Goal: Communication & Community: Answer question/provide support

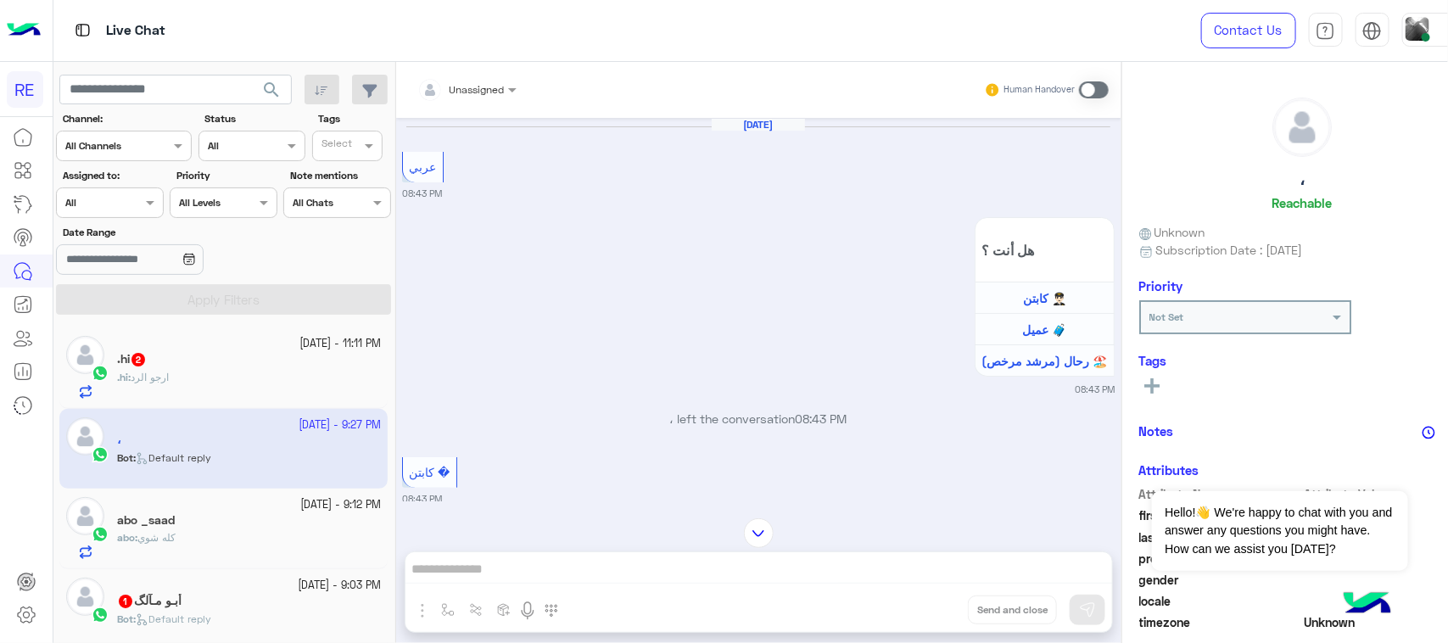
scroll to position [1217, 0]
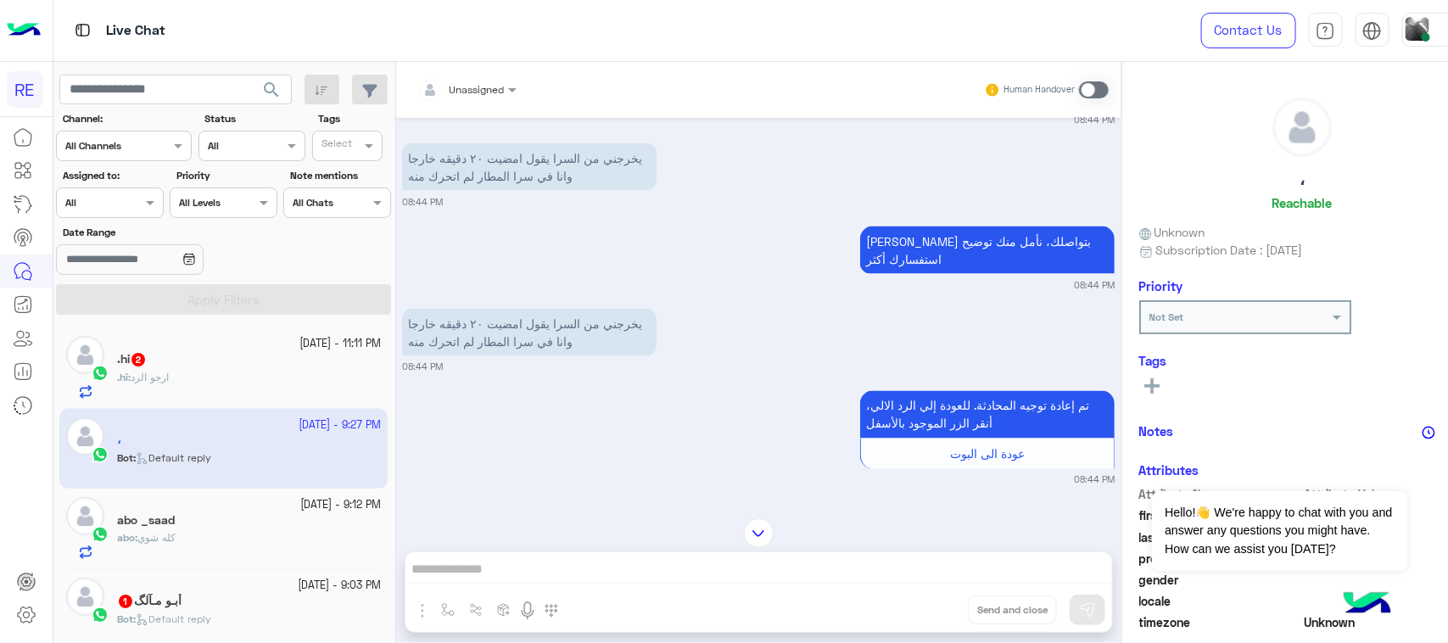
click at [175, 335] on div "[DATE] - 11:11 PM .hi 2 .hi : ارجو الرد" at bounding box center [223, 367] width 328 height 81
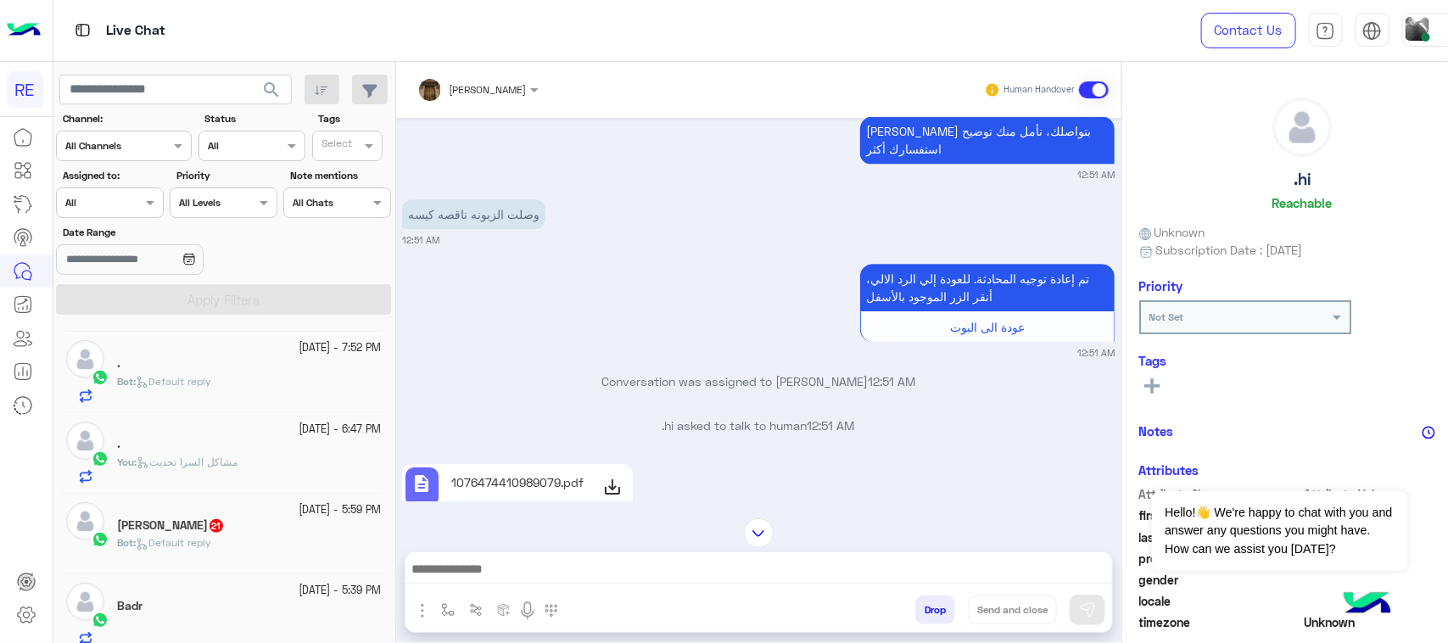
scroll to position [5173, 0]
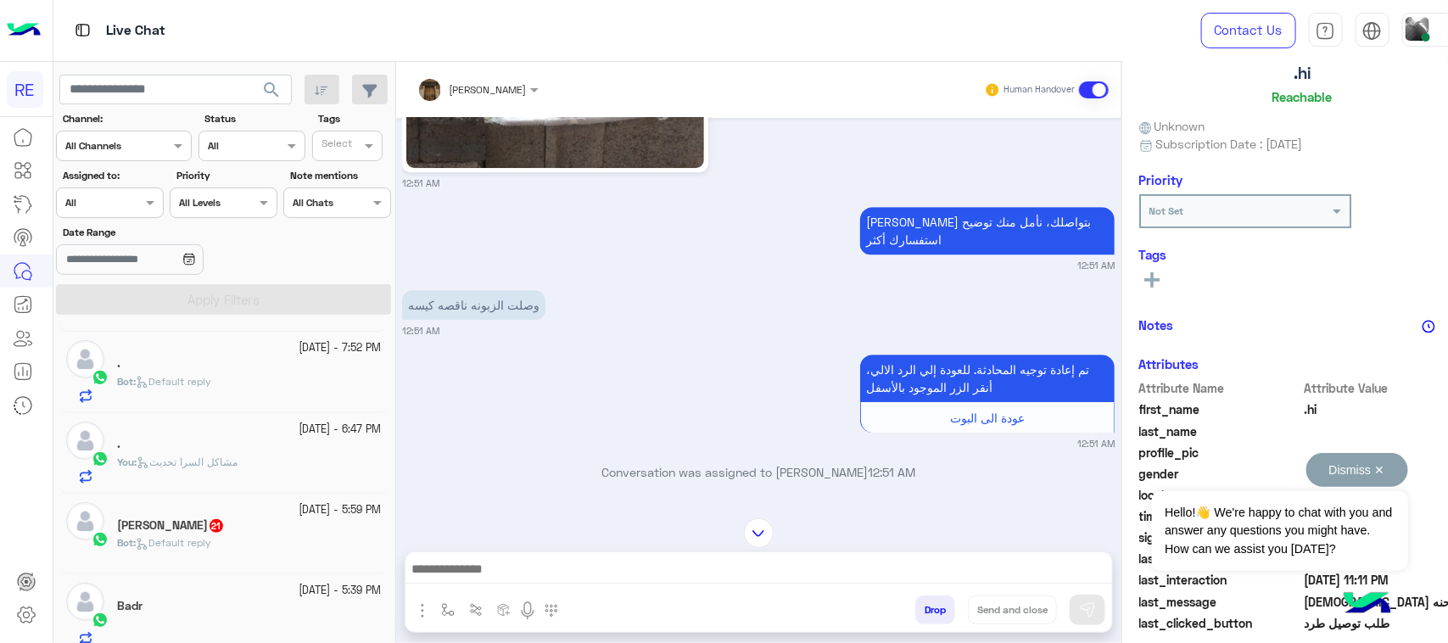
click at [1357, 473] on button "Dismiss ✕" at bounding box center [1357, 470] width 102 height 34
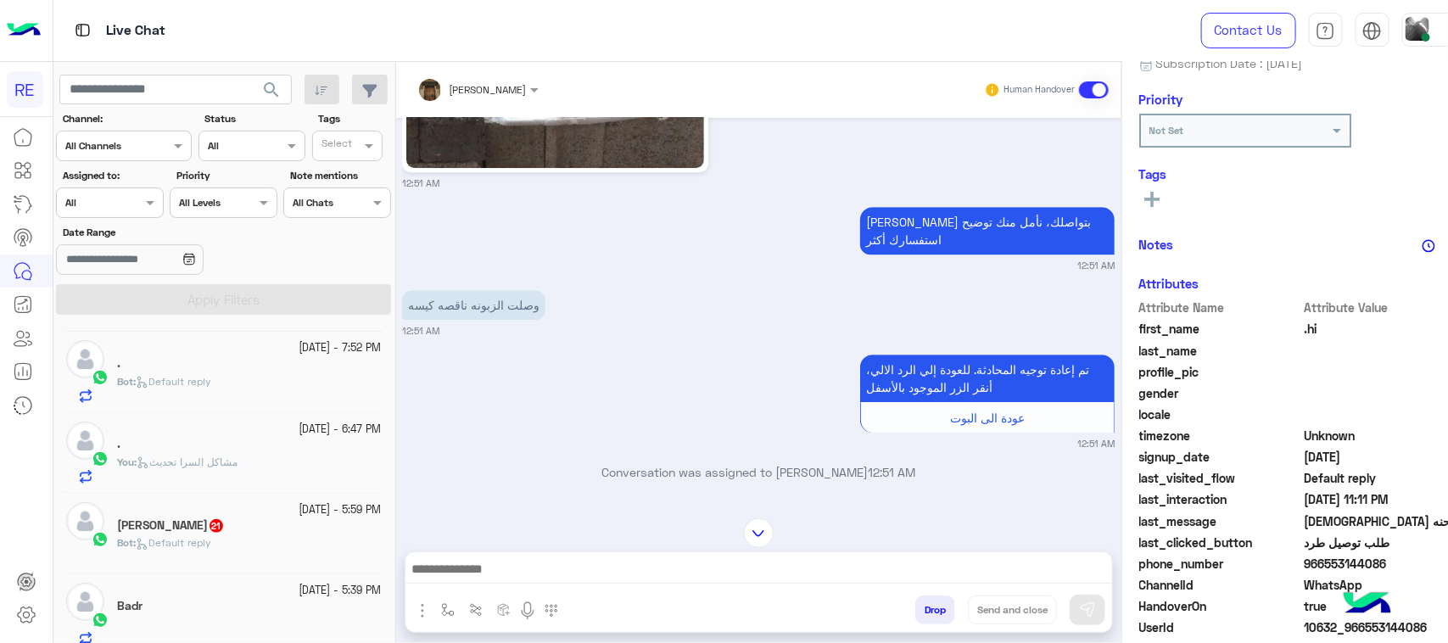
scroll to position [269, 0]
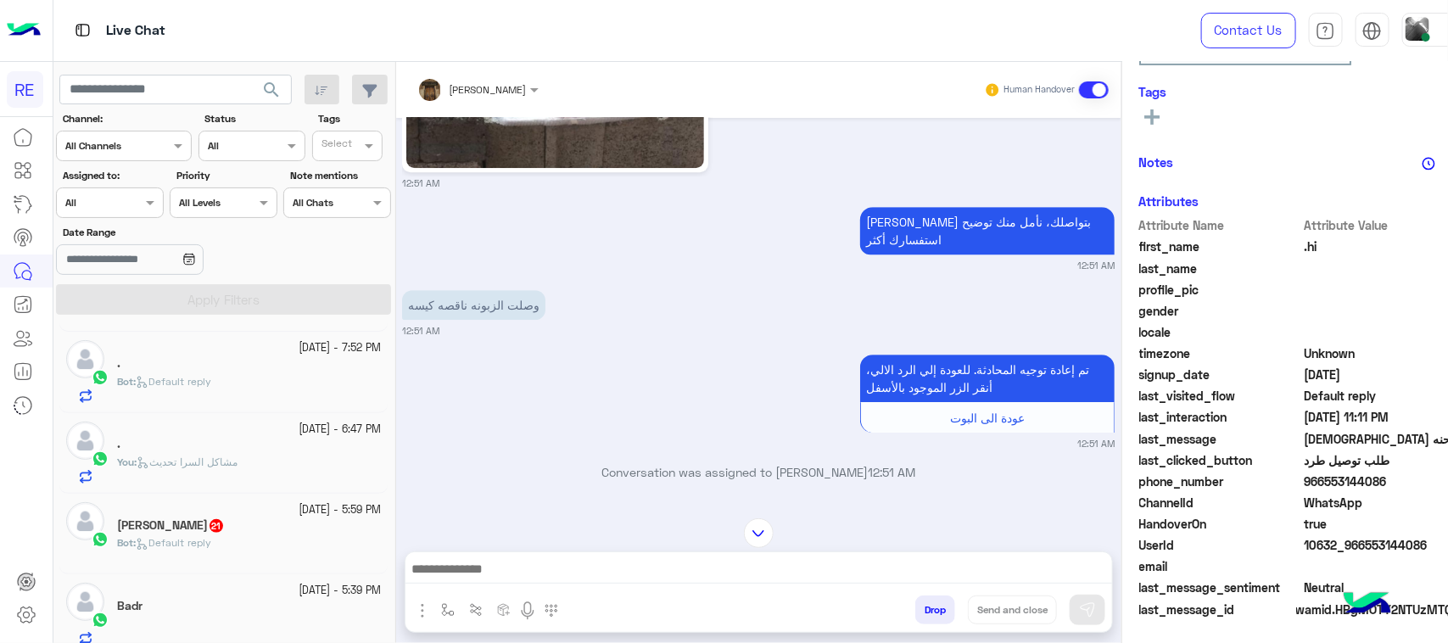
drag, startPoint x: 1357, startPoint y: 478, endPoint x: 1289, endPoint y: 478, distance: 67.9
click at [1304, 478] on span "966553144086" at bounding box center [1385, 481] width 162 height 18
copy span "553144086"
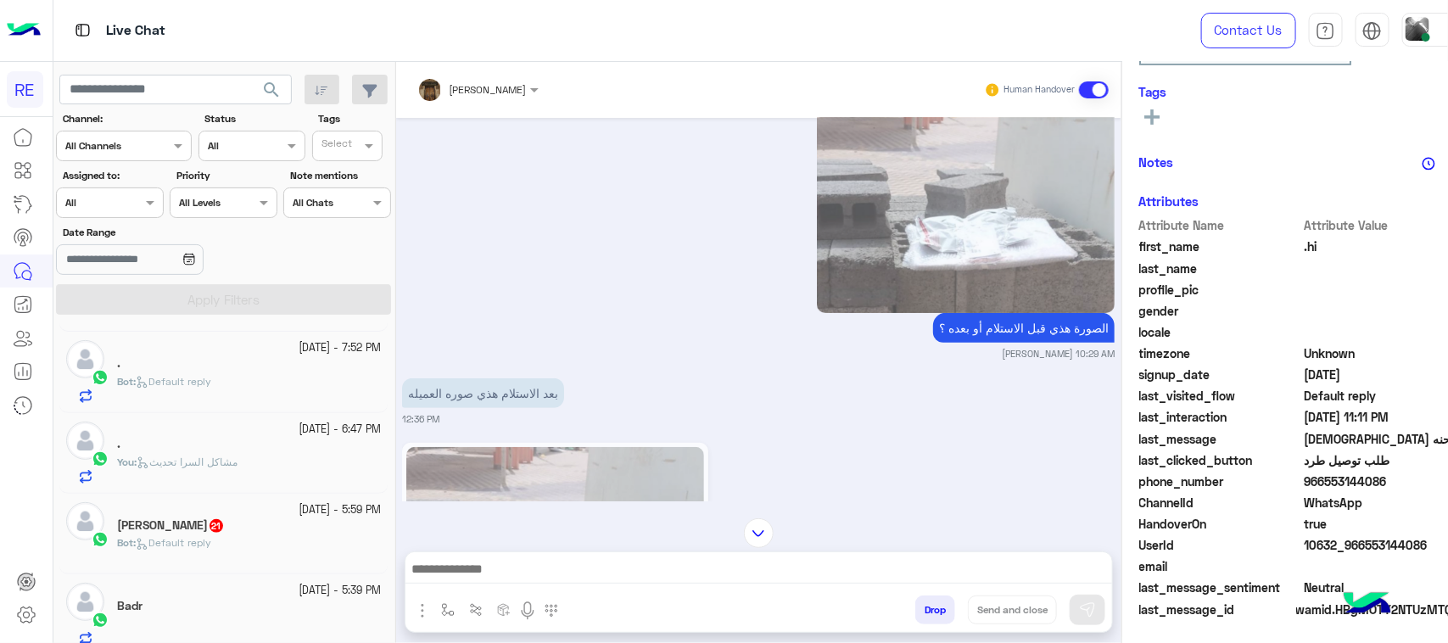
scroll to position [6021, 0]
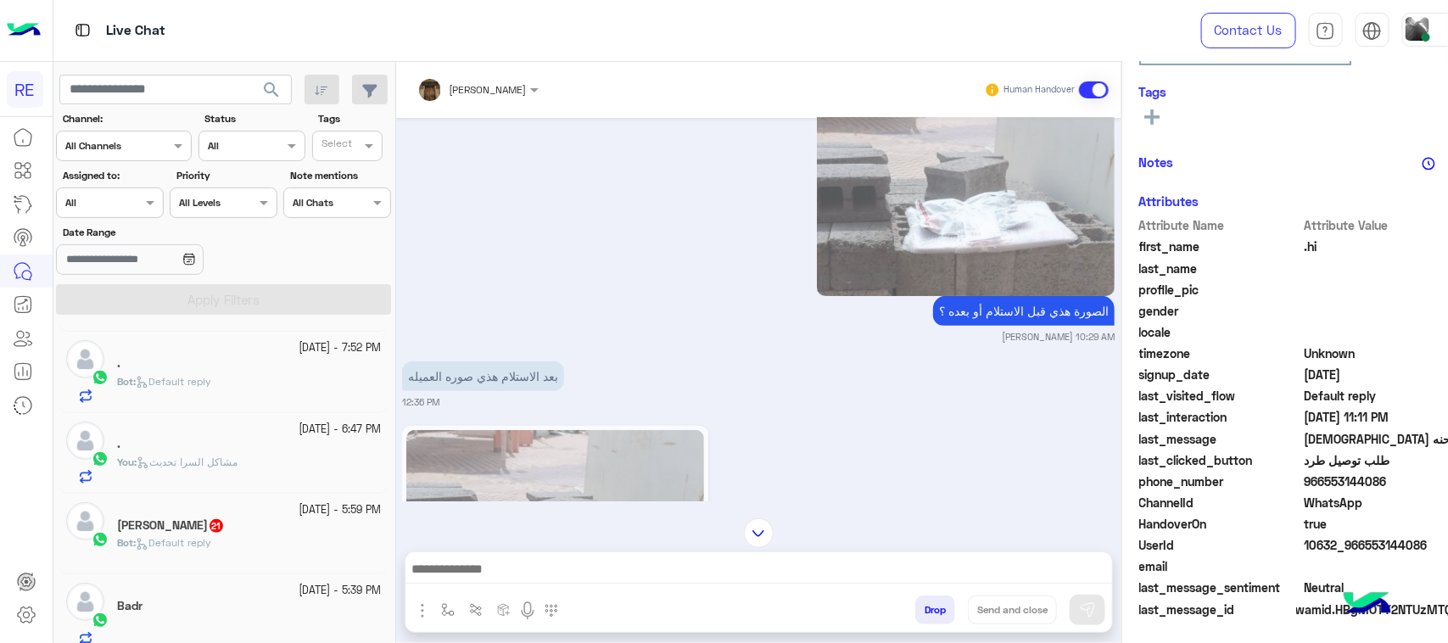
click at [964, 168] on img at bounding box center [966, 193] width 298 height 206
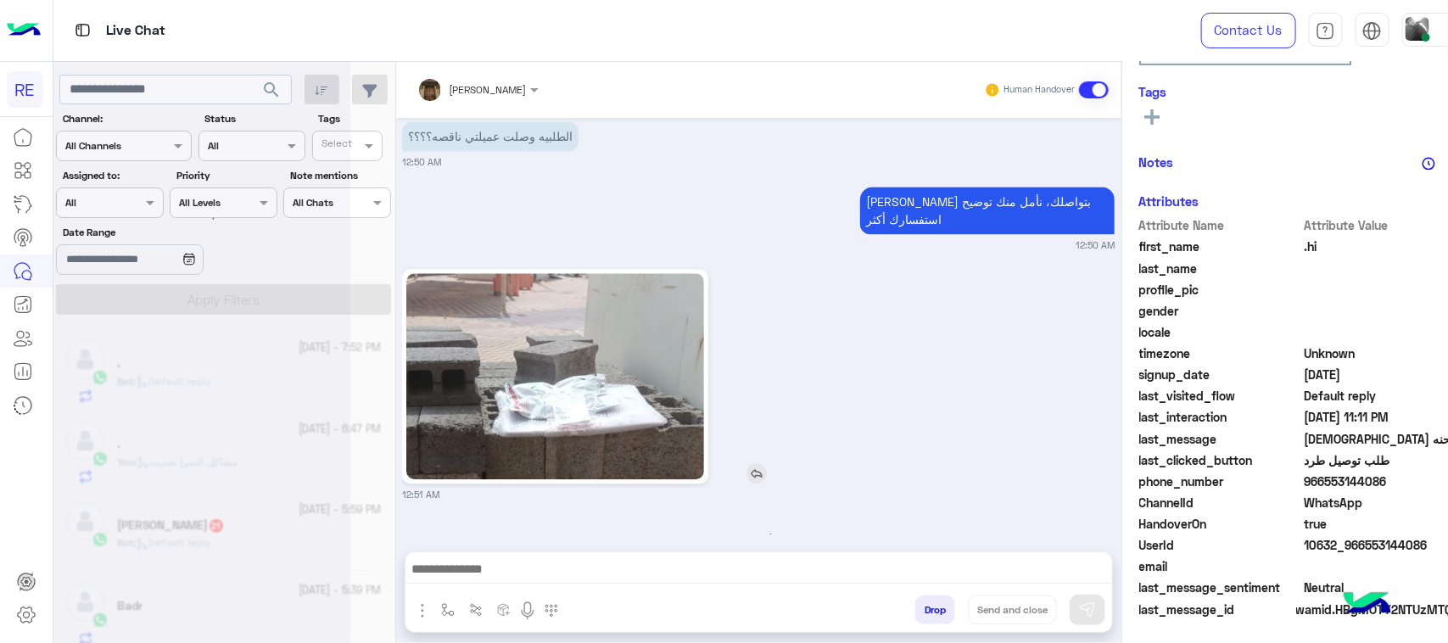
scroll to position [2, 0]
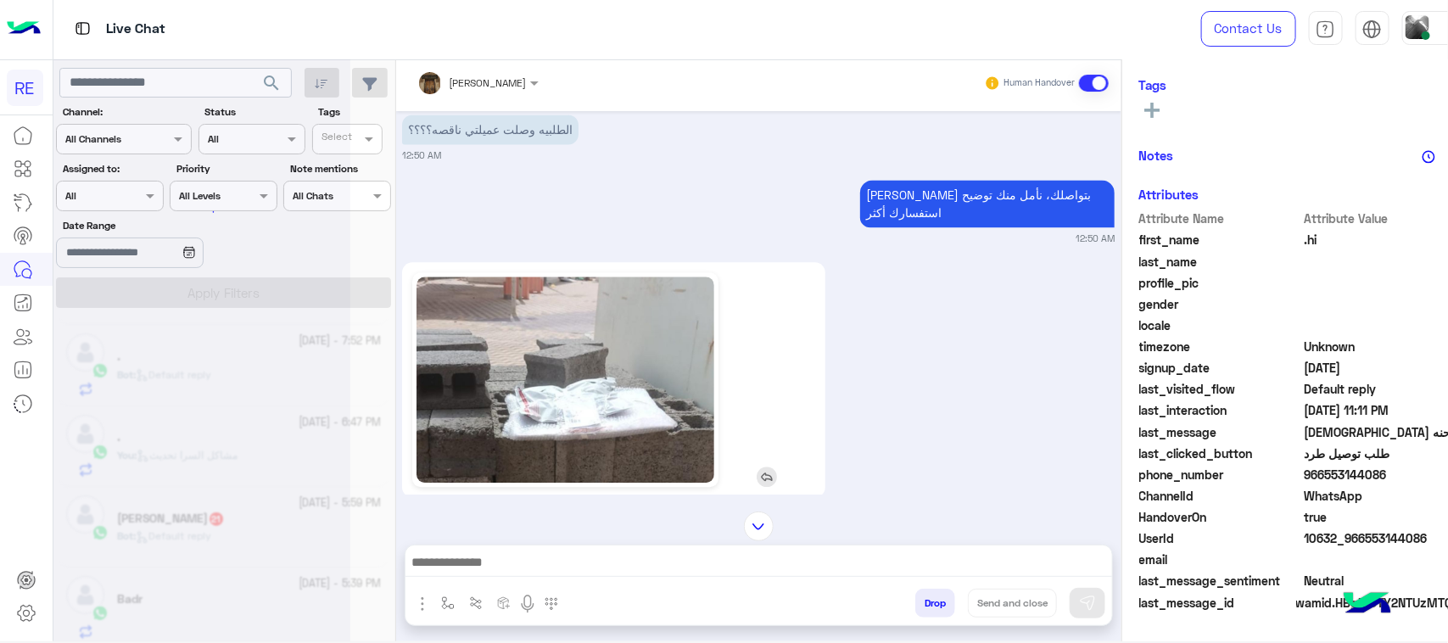
click at [553, 366] on img at bounding box center [566, 380] width 298 height 206
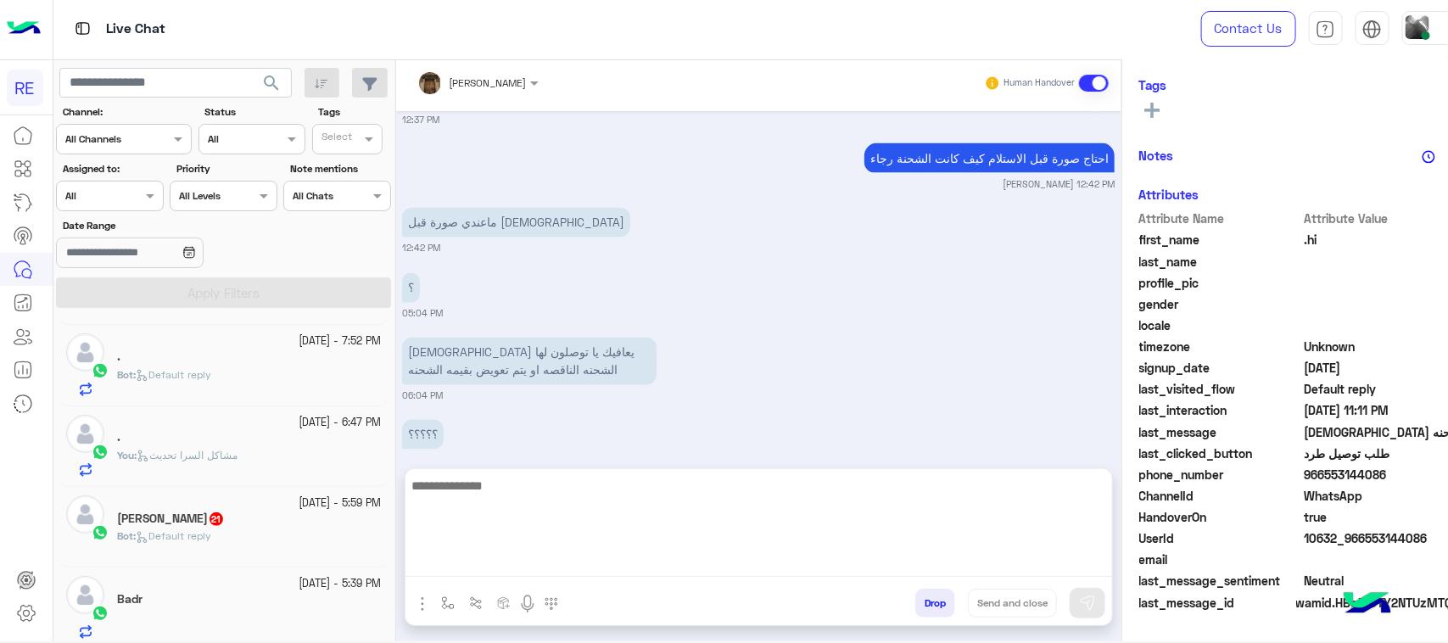
scroll to position [1368, 0]
click at [638, 564] on textarea at bounding box center [758, 526] width 707 height 102
type textarea "**********"
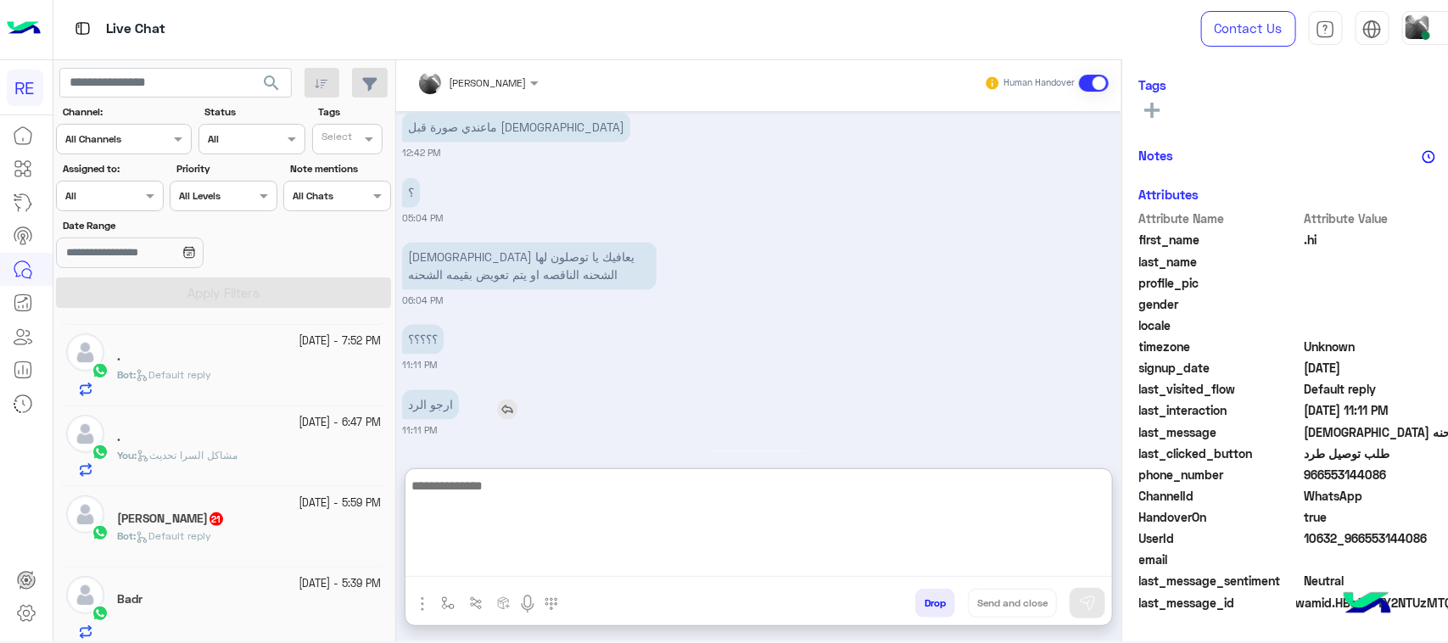
scroll to position [1537, 0]
